Goal: Task Accomplishment & Management: Manage account settings

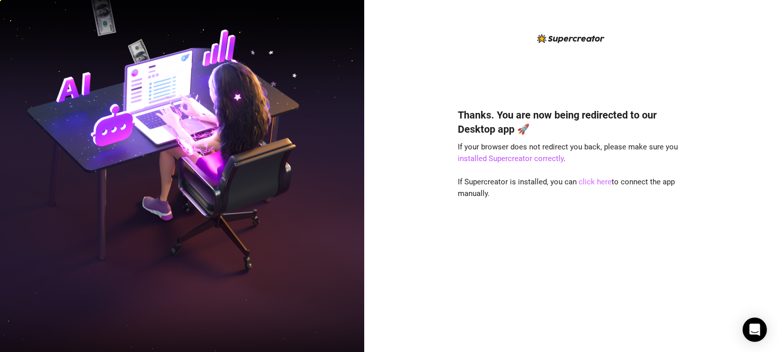
click at [592, 184] on link "click here" at bounding box center [595, 181] width 33 height 9
click at [594, 178] on link "click here" at bounding box center [595, 181] width 33 height 9
click at [587, 180] on link "click here" at bounding box center [595, 181] width 33 height 9
click at [589, 182] on link "click here" at bounding box center [595, 181] width 33 height 9
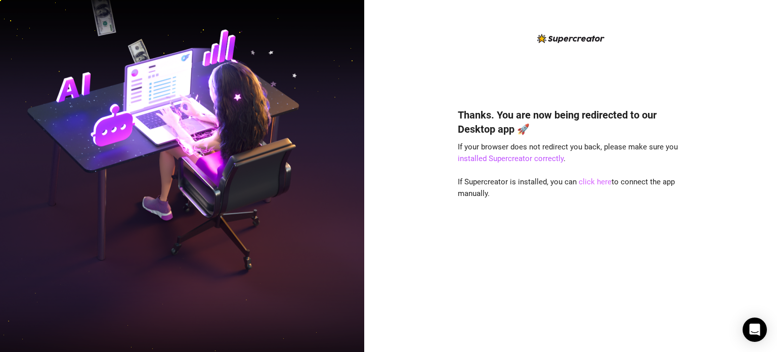
click at [598, 184] on link "click here" at bounding box center [595, 181] width 33 height 9
click at [595, 184] on link "click here" at bounding box center [595, 181] width 33 height 9
click at [597, 181] on link "click here" at bounding box center [595, 181] width 33 height 9
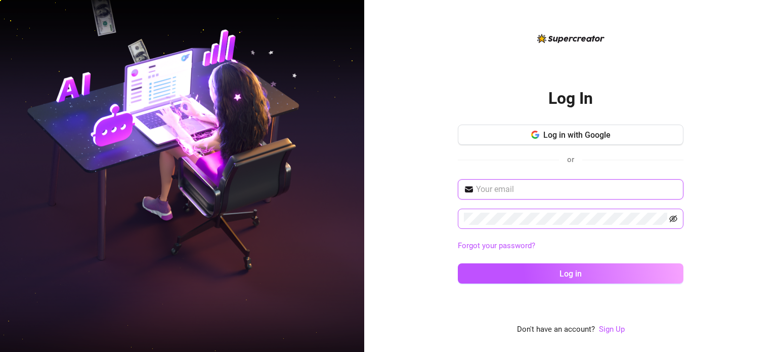
type input "[EMAIL_ADDRESS][DOMAIN_NAME]"
click at [675, 218] on icon "eye-invisible" at bounding box center [674, 219] width 8 height 8
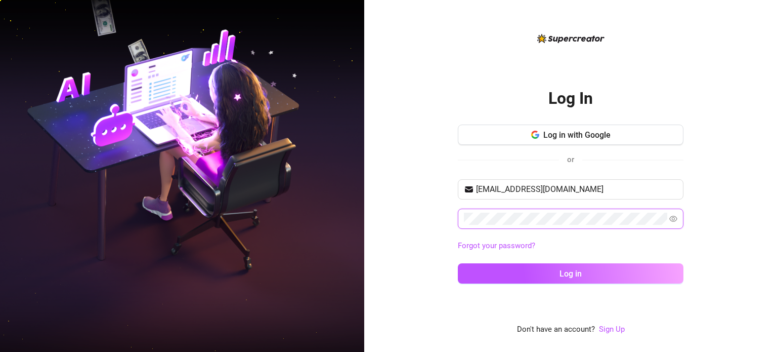
click at [381, 216] on div "Log In Log in with Google or [EMAIL_ADDRESS][DOMAIN_NAME] Forgot your password?…" at bounding box center [570, 176] width 413 height 352
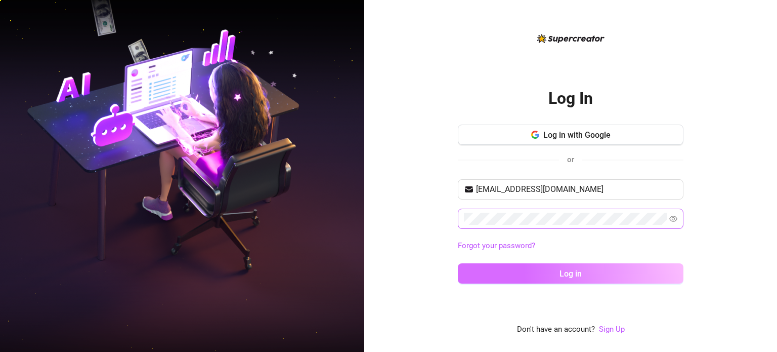
click at [488, 271] on button "Log in" at bounding box center [571, 273] width 226 height 20
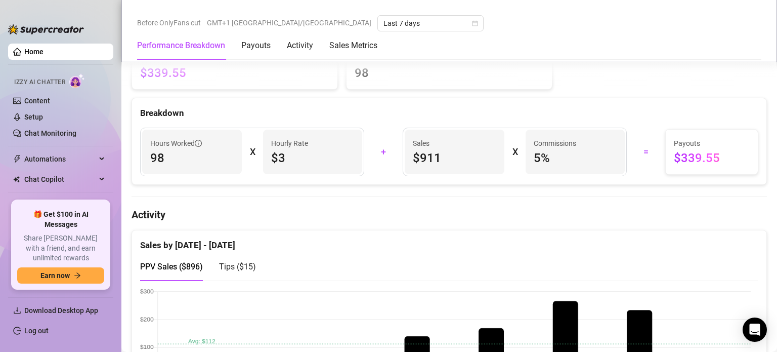
scroll to position [354, 0]
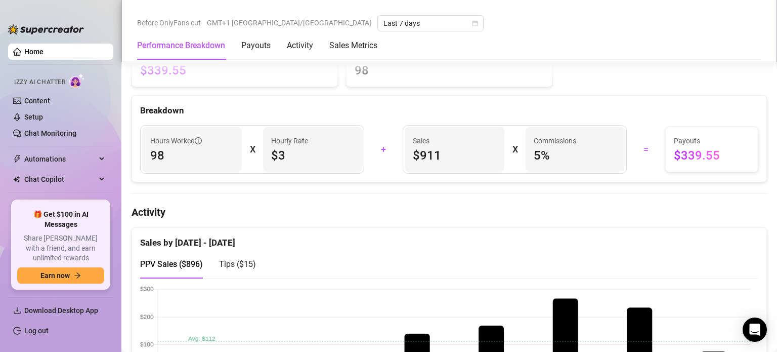
click at [454, 107] on div "Breakdown" at bounding box center [449, 111] width 618 height 14
click at [598, 104] on div "Breakdown" at bounding box center [449, 111] width 618 height 14
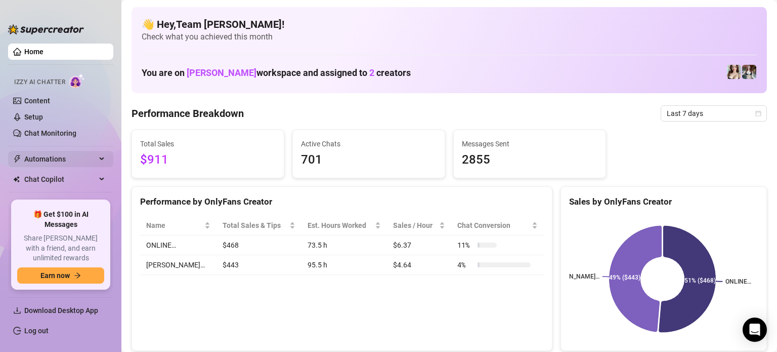
scroll to position [30, 0]
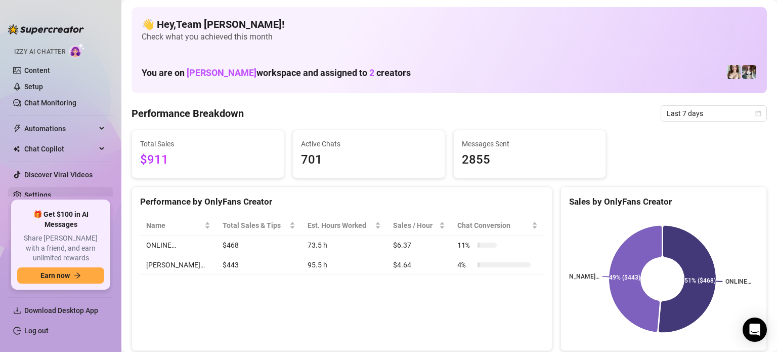
click at [51, 194] on link "Settings" at bounding box center [37, 195] width 27 height 8
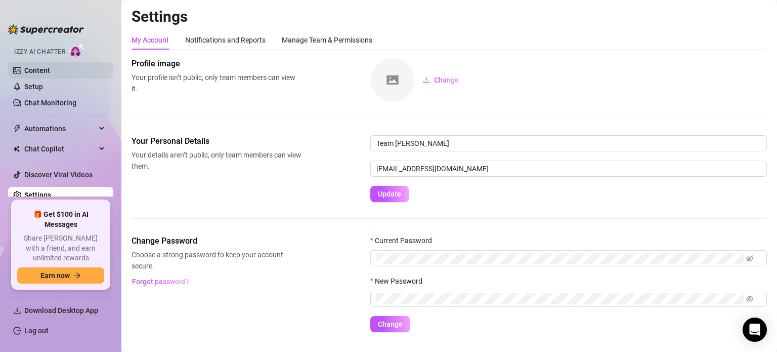
click at [46, 68] on link "Content" at bounding box center [37, 70] width 26 height 8
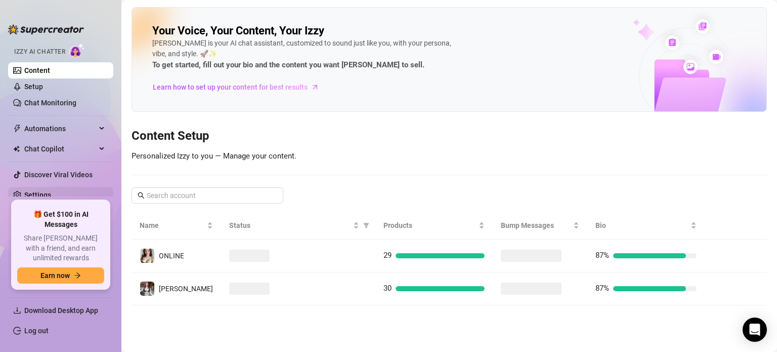
click at [49, 193] on link "Settings" at bounding box center [37, 195] width 27 height 8
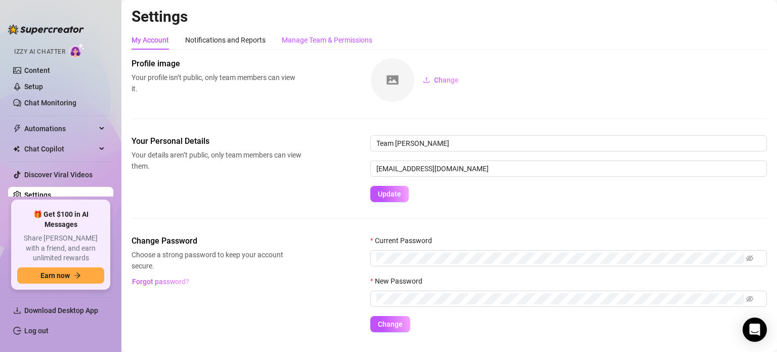
click at [309, 38] on div "Manage Team & Permissions" at bounding box center [327, 39] width 91 height 11
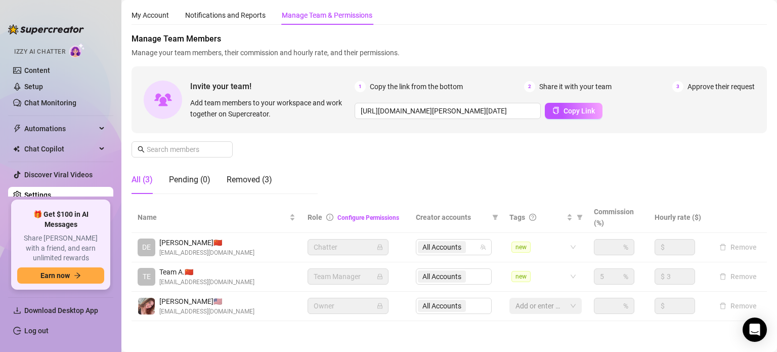
scroll to position [35, 0]
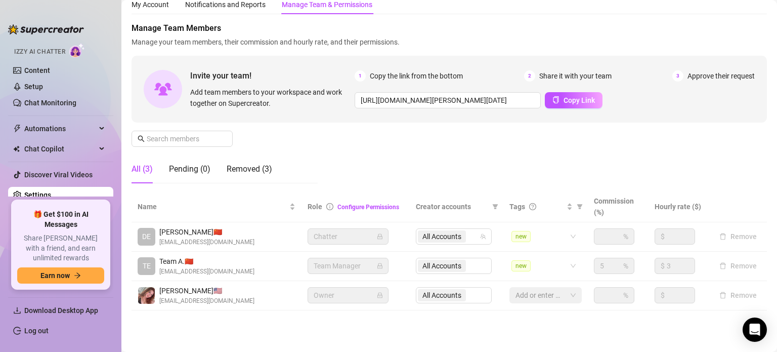
click at [508, 14] on div "My Account Notifications and Reports Manage Team & Permissions" at bounding box center [450, 4] width 636 height 19
